Goal: Task Accomplishment & Management: Complete application form

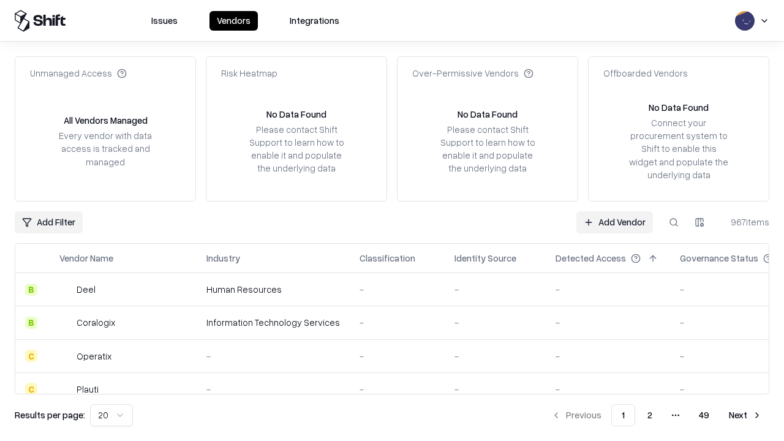
click at [614, 222] on link "Add Vendor" at bounding box center [614, 222] width 77 height 22
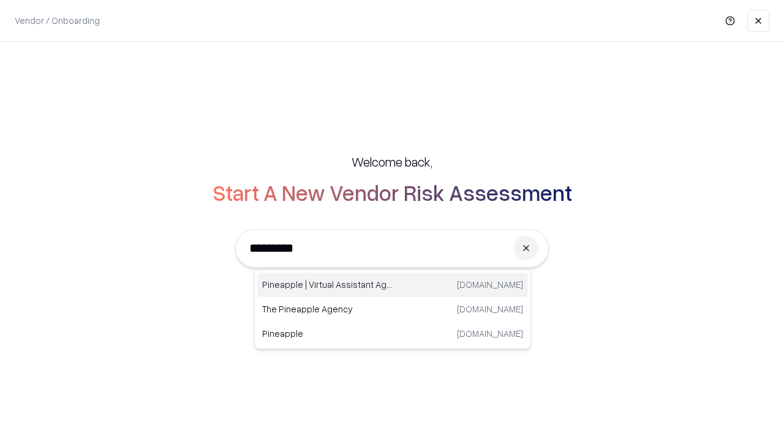
click at [393, 285] on div "Pineapple | Virtual Assistant Agency [DOMAIN_NAME]" at bounding box center [392, 284] width 271 height 24
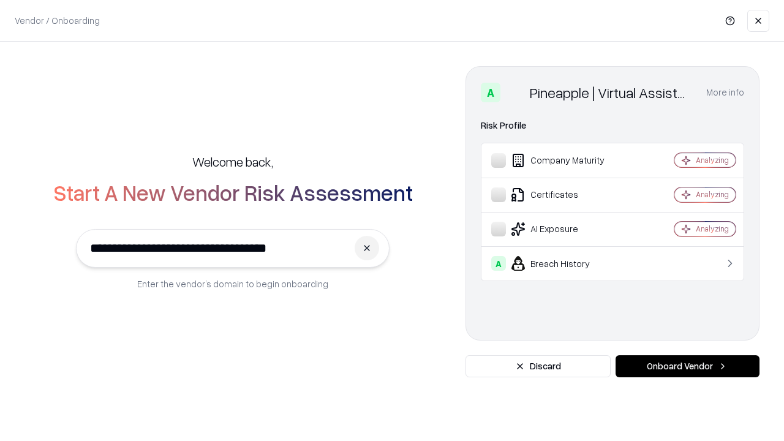
type input "**********"
click at [687, 366] on button "Onboard Vendor" at bounding box center [687, 366] width 144 height 22
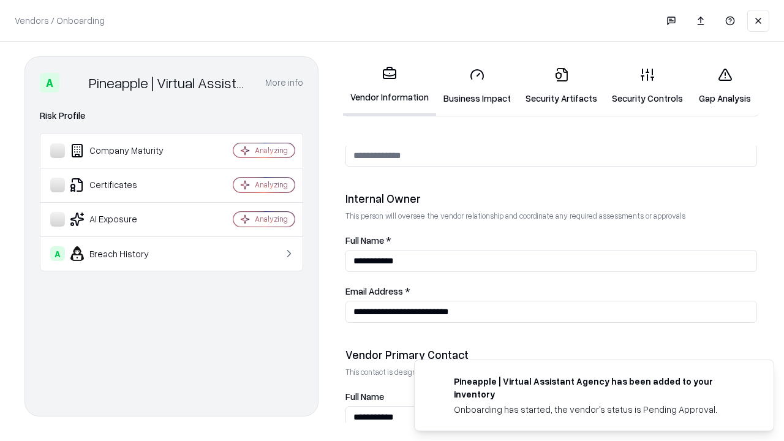
scroll to position [634, 0]
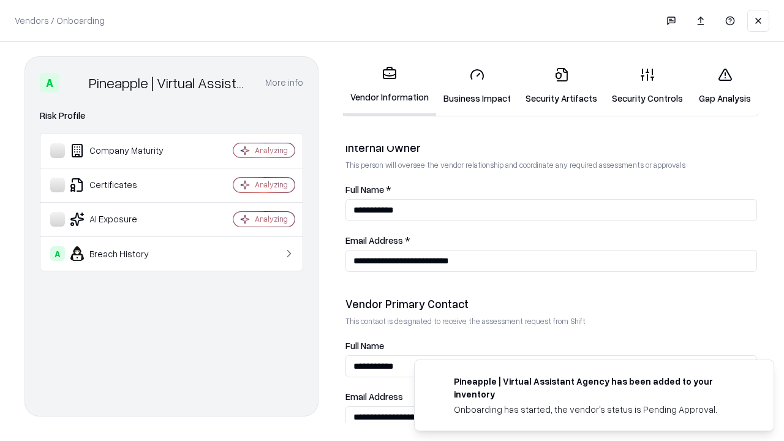
click at [561, 86] on link "Security Artifacts" at bounding box center [561, 86] width 86 height 57
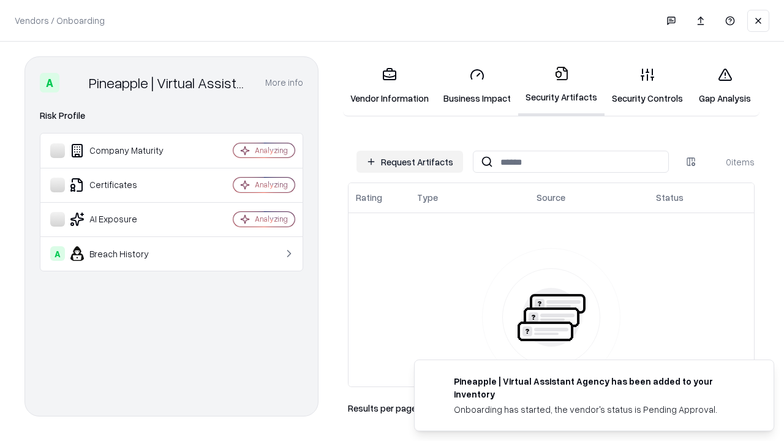
click at [410, 162] on button "Request Artifacts" at bounding box center [409, 162] width 107 height 22
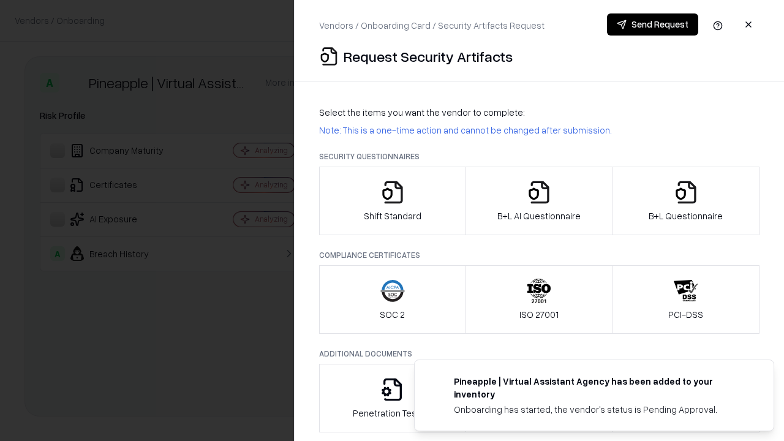
click at [685, 201] on icon "button" at bounding box center [686, 192] width 24 height 24
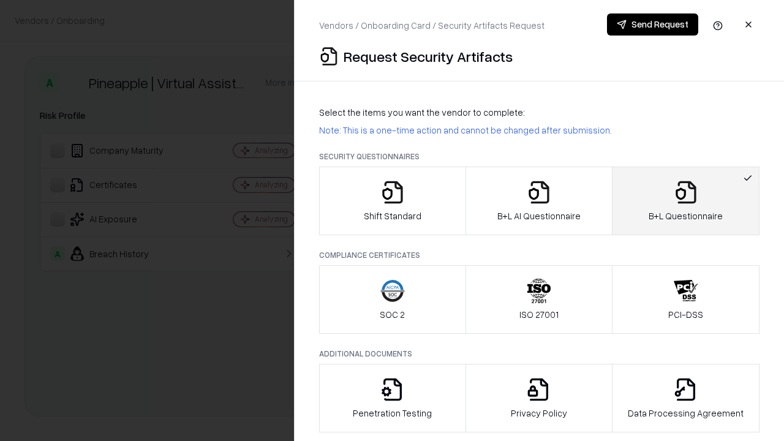
click at [538, 201] on icon "button" at bounding box center [539, 192] width 24 height 24
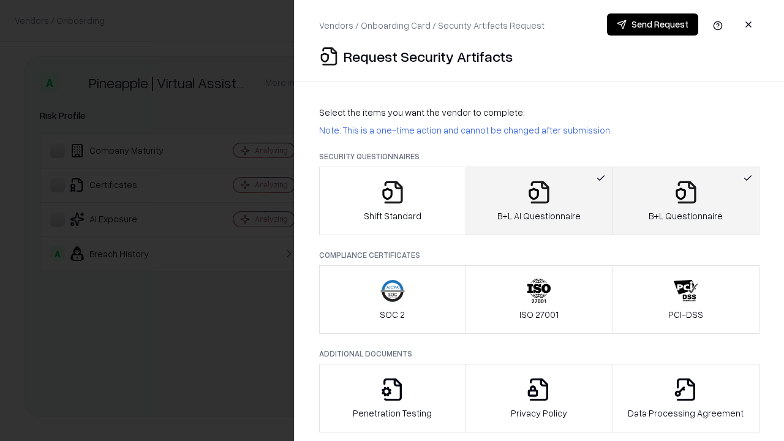
click at [652, 24] on button "Send Request" at bounding box center [652, 24] width 91 height 22
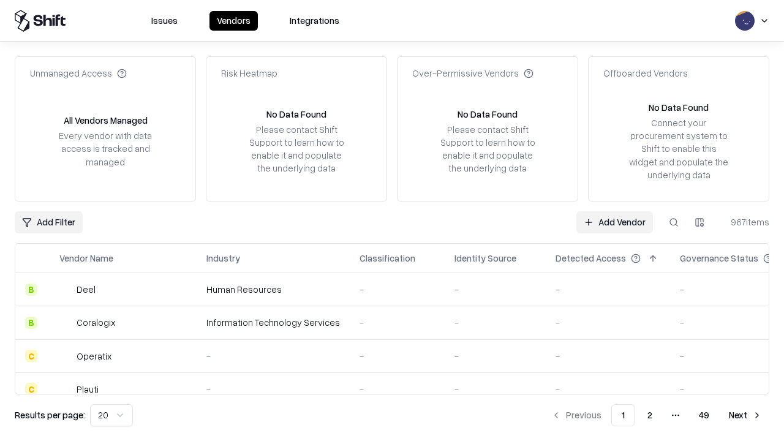
click at [674, 222] on button at bounding box center [674, 222] width 22 height 22
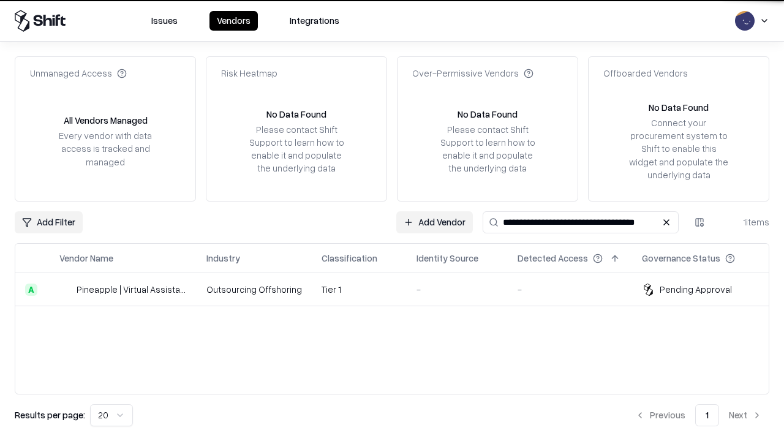
type input "**********"
click at [399, 289] on td "Tier 1" at bounding box center [359, 289] width 95 height 33
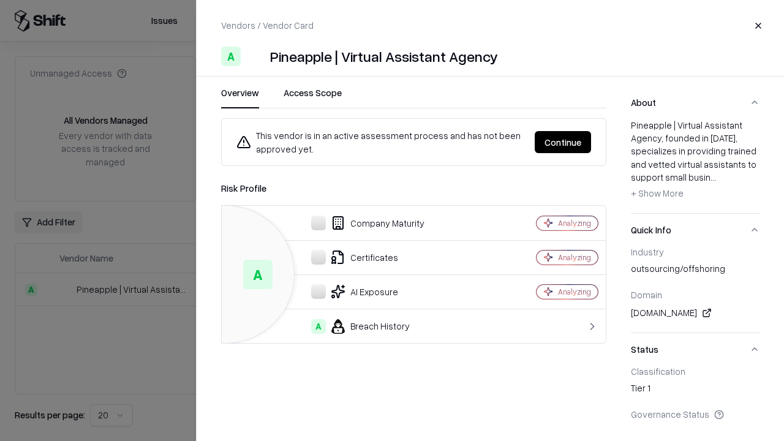
click at [563, 142] on button "Continue" at bounding box center [563, 142] width 56 height 22
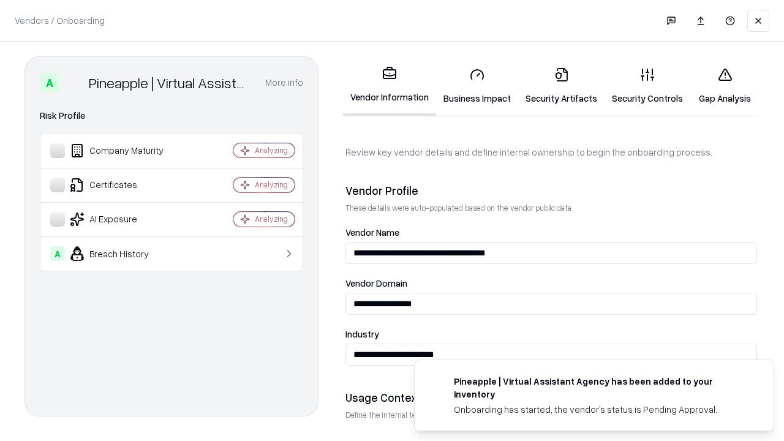
click at [561, 86] on link "Security Artifacts" at bounding box center [561, 86] width 86 height 57
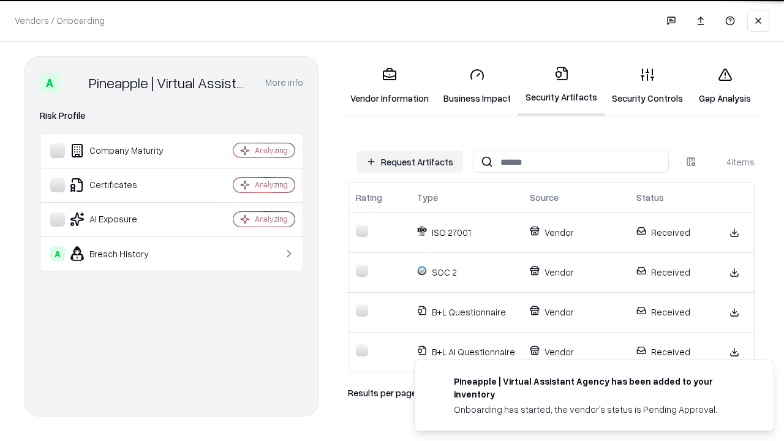
click at [724, 86] on link "Gap Analysis" at bounding box center [724, 86] width 69 height 57
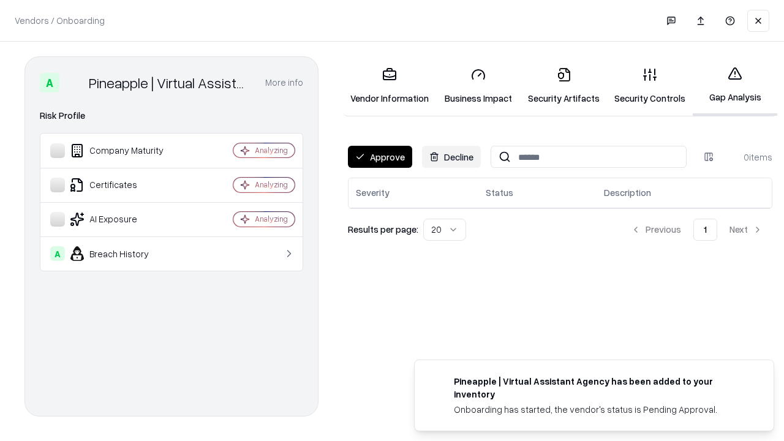
click at [380, 157] on button "Approve" at bounding box center [380, 157] width 64 height 22
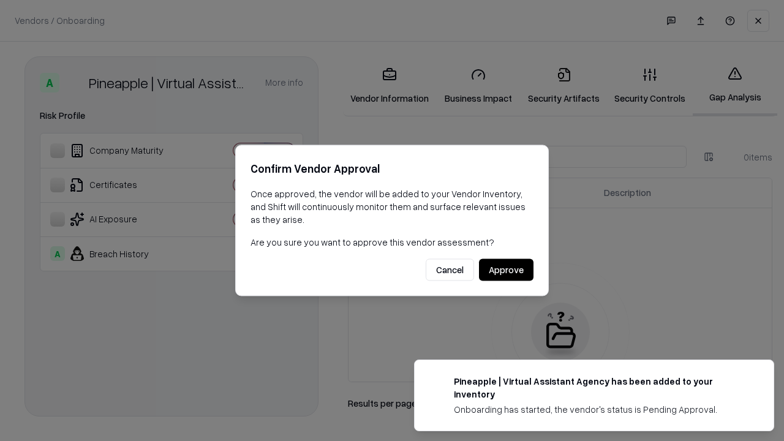
click at [506, 269] on button "Approve" at bounding box center [506, 270] width 54 height 22
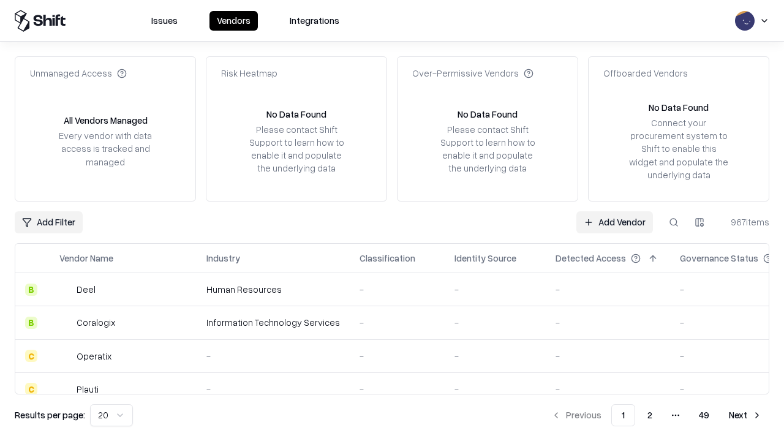
type input "**********"
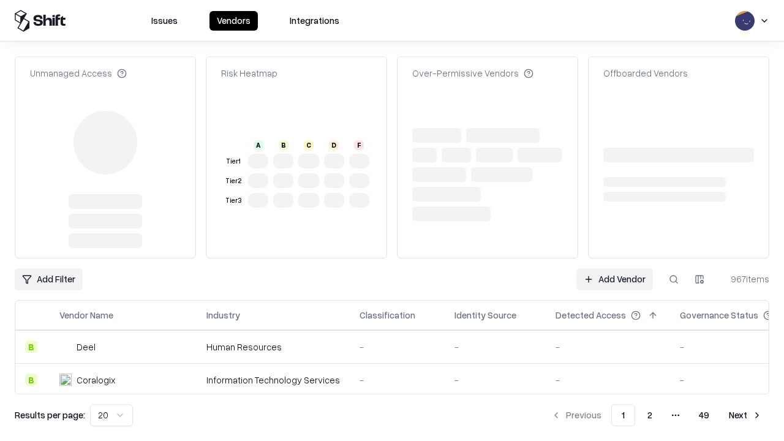
click at [614, 268] on link "Add Vendor" at bounding box center [614, 279] width 77 height 22
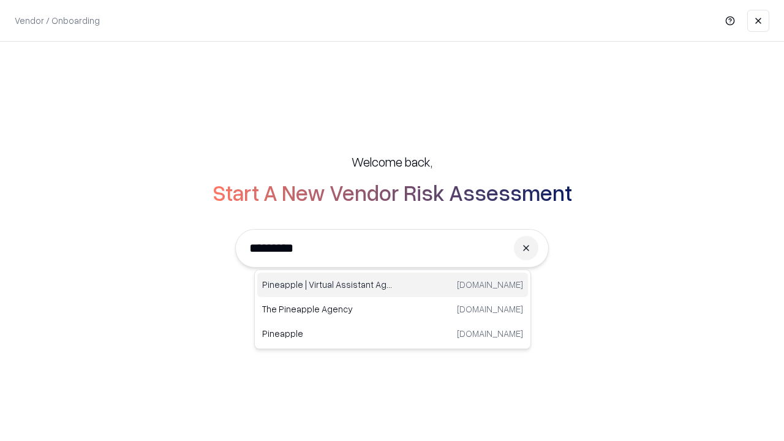
click at [393, 285] on div "Pineapple | Virtual Assistant Agency [DOMAIN_NAME]" at bounding box center [392, 284] width 271 height 24
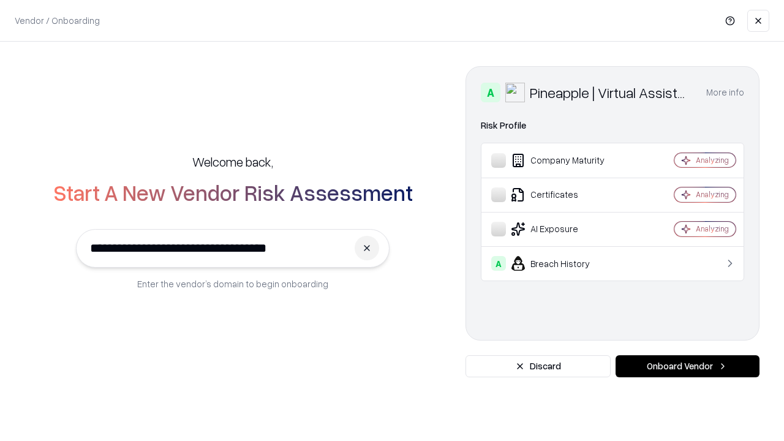
type input "**********"
click at [687, 366] on button "Onboard Vendor" at bounding box center [687, 366] width 144 height 22
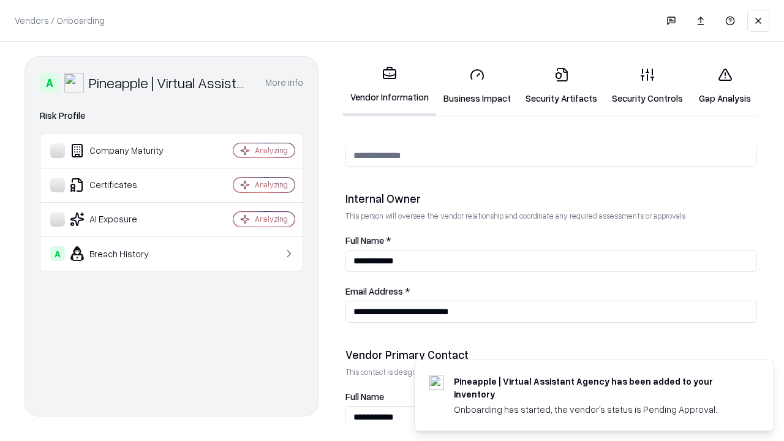
scroll to position [634, 0]
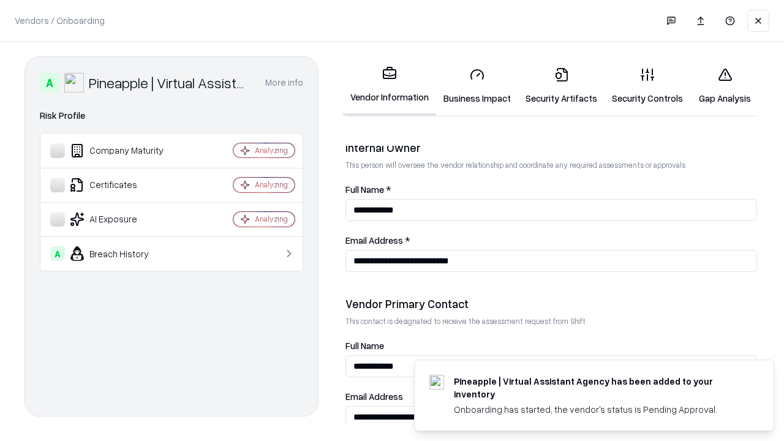
click at [724, 86] on link "Gap Analysis" at bounding box center [724, 86] width 69 height 57
